Goal: Task Accomplishment & Management: Use online tool/utility

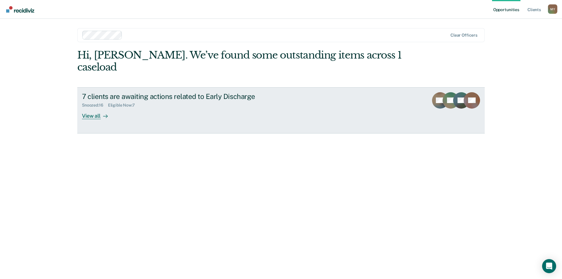
click at [99, 108] on div "View all" at bounding box center [98, 113] width 33 height 11
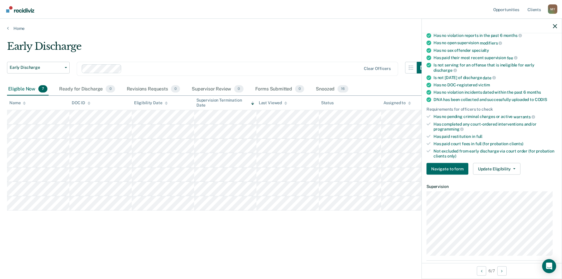
scroll to position [9, 0]
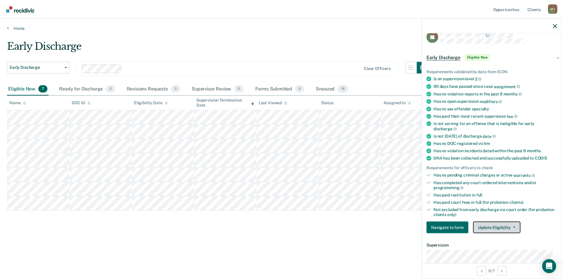
click at [500, 225] on button "Update Eligibility" at bounding box center [496, 228] width 47 height 12
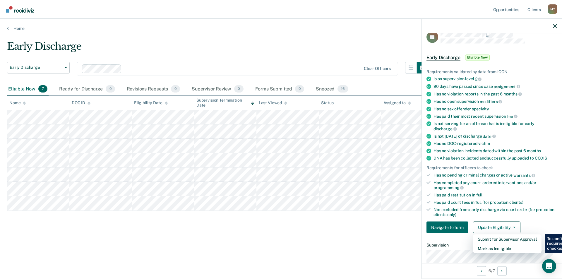
click at [336, 235] on div "Early Discharge Early Discharge Early Discharge Clear officers Eligible Now 7 R…" at bounding box center [281, 146] width 548 height 213
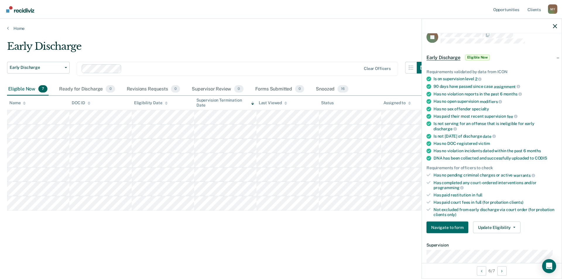
click at [555, 28] on div at bounding box center [492, 26] width 140 height 15
click at [555, 24] on icon "button" at bounding box center [555, 26] width 4 height 4
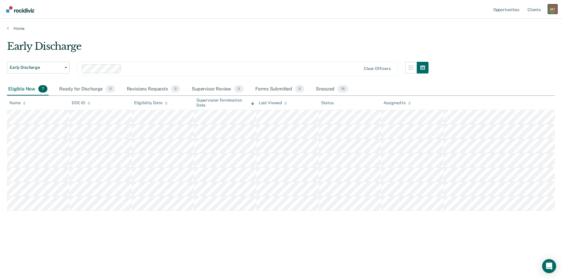
click at [554, 9] on div "M Y" at bounding box center [552, 8] width 9 height 9
click at [514, 39] on link "Log Out" at bounding box center [528, 38] width 47 height 5
